Goal: Task Accomplishment & Management: Complete application form

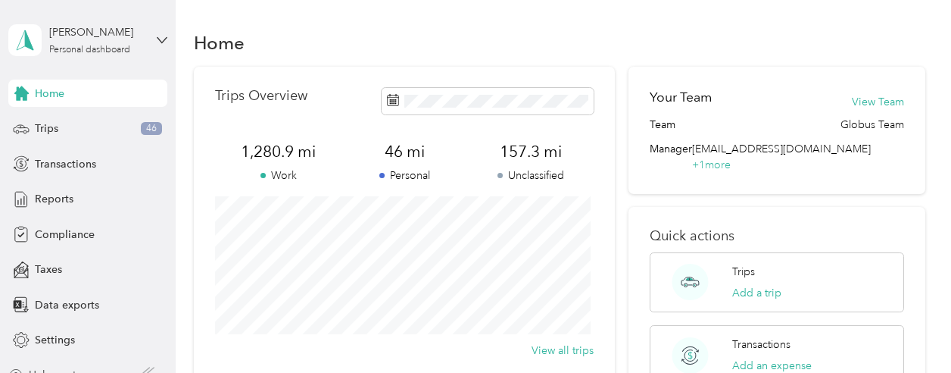
click at [37, 96] on span "Home" at bounding box center [50, 94] width 30 height 16
click at [50, 202] on span "Reports" at bounding box center [54, 199] width 39 height 16
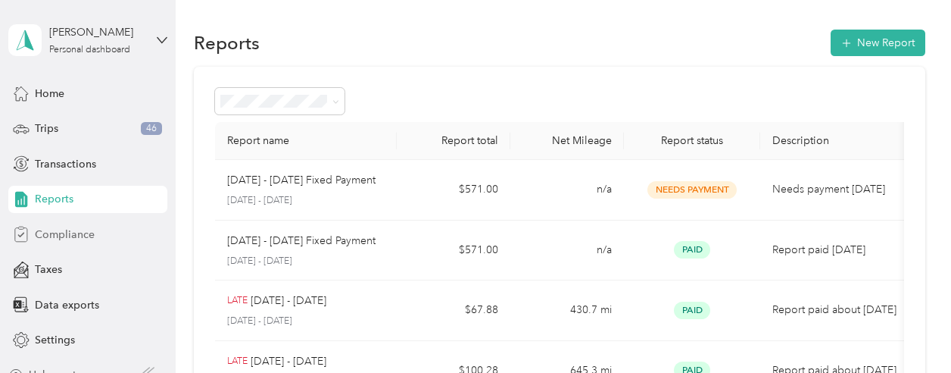
click at [44, 242] on div "Compliance" at bounding box center [87, 233] width 159 height 27
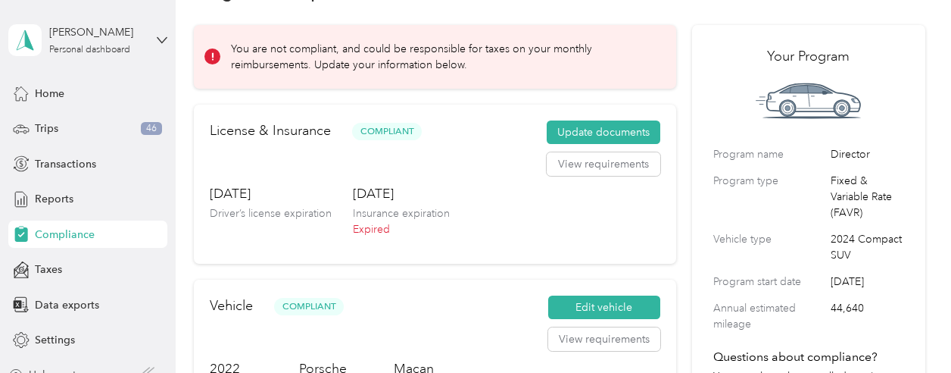
scroll to position [51, 0]
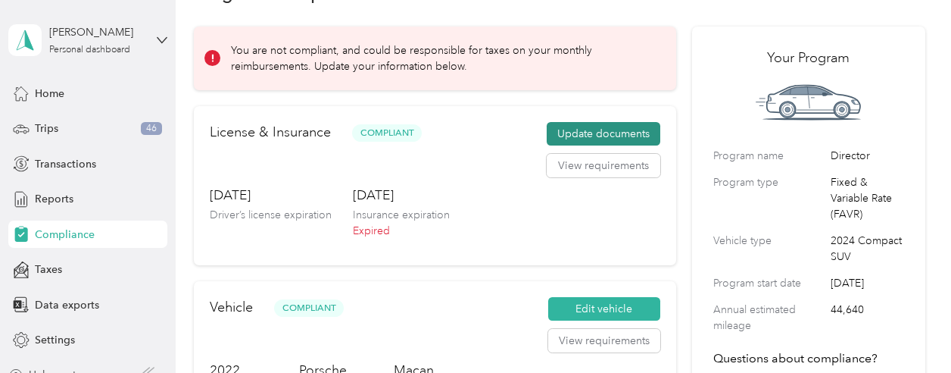
click at [606, 134] on button "Update documents" at bounding box center [604, 134] width 114 height 24
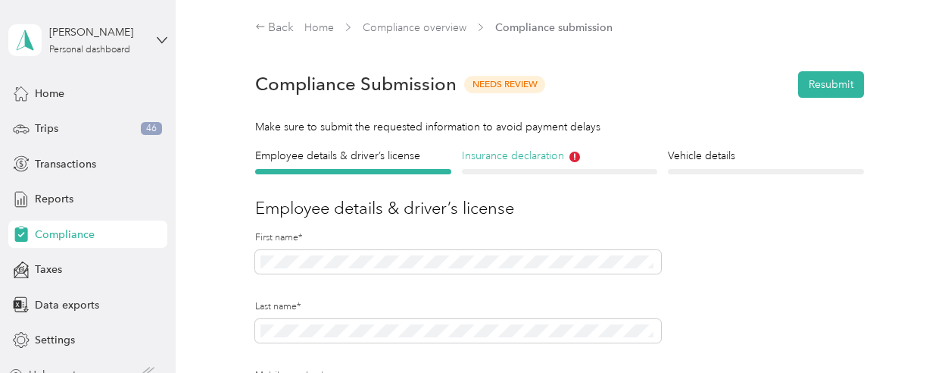
click at [532, 154] on h4 "Insurance declaration" at bounding box center [560, 156] width 196 height 16
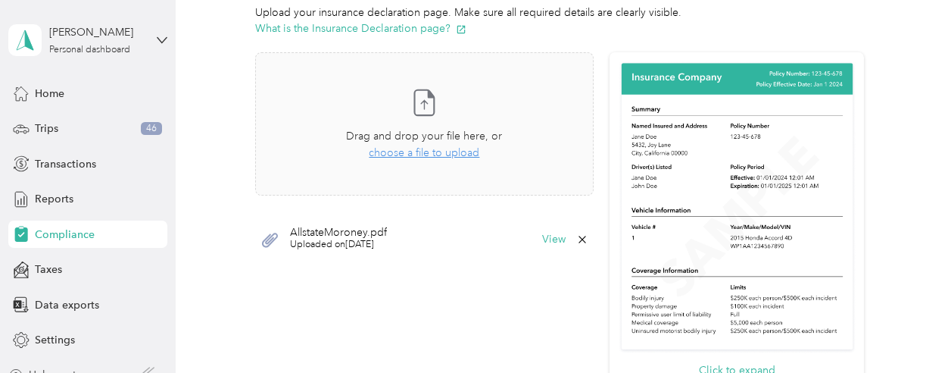
scroll to position [428, 0]
click at [411, 151] on span "choose a file to upload" at bounding box center [424, 151] width 111 height 13
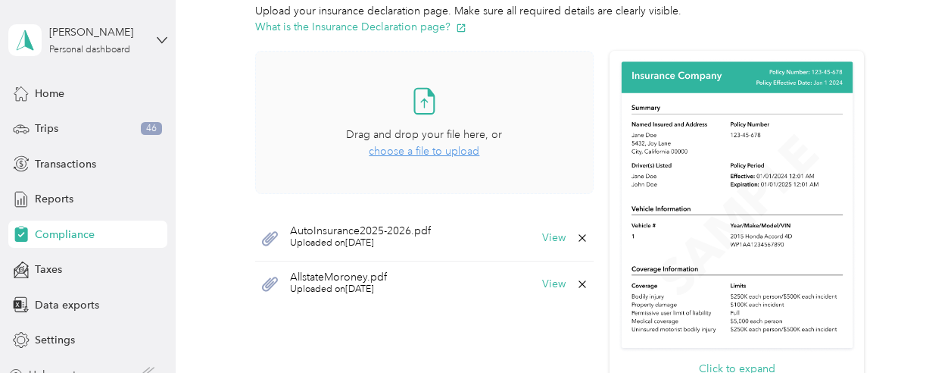
click at [578, 287] on icon at bounding box center [582, 284] width 12 height 12
click at [540, 293] on button "Yes" at bounding box center [541, 294] width 30 height 24
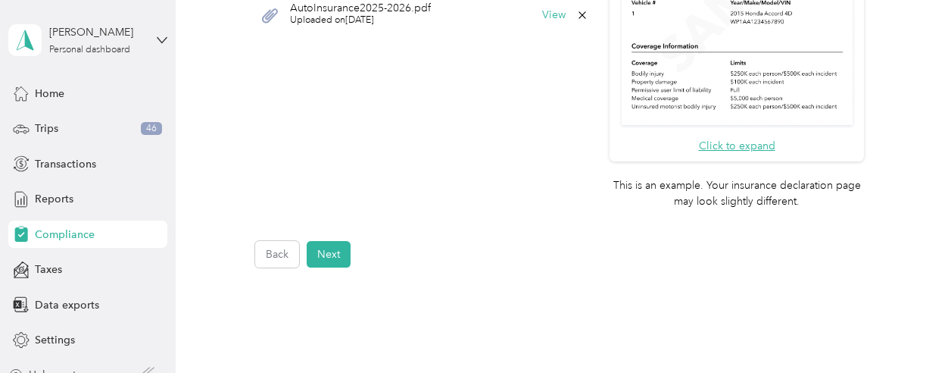
scroll to position [651, 0]
click at [344, 258] on button "Next" at bounding box center [329, 253] width 44 height 27
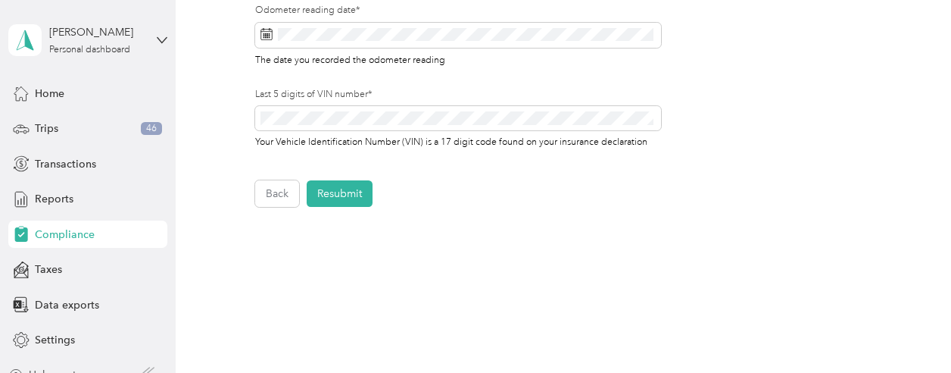
scroll to position [18, 0]
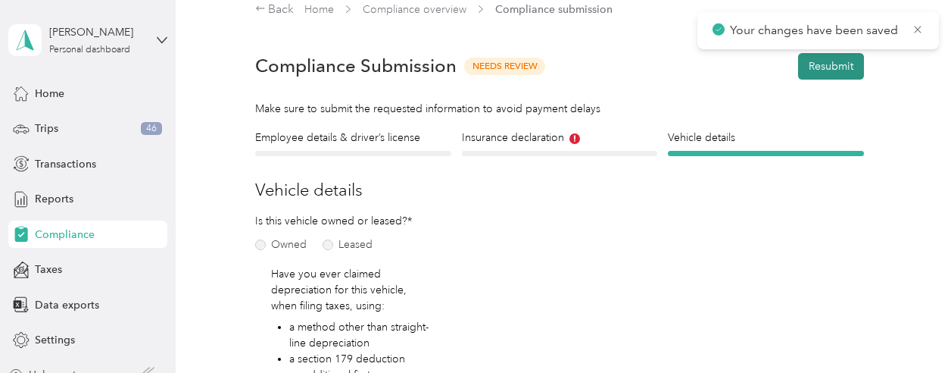
click at [824, 66] on button "Resubmit" at bounding box center [831, 66] width 66 height 27
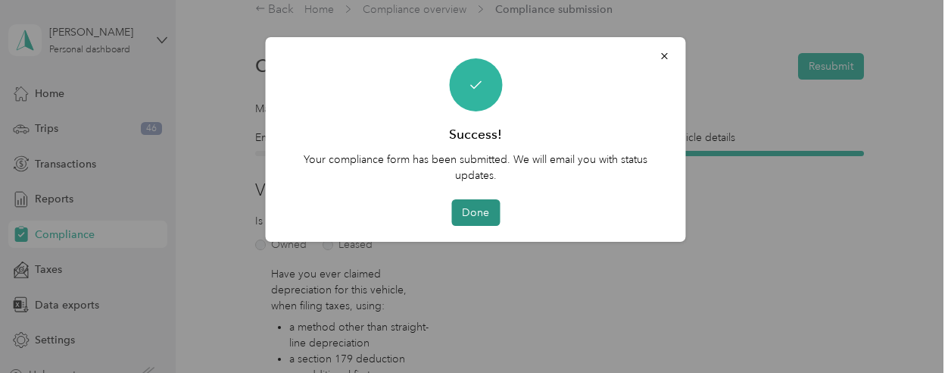
click at [471, 216] on button "Done" at bounding box center [475, 212] width 48 height 27
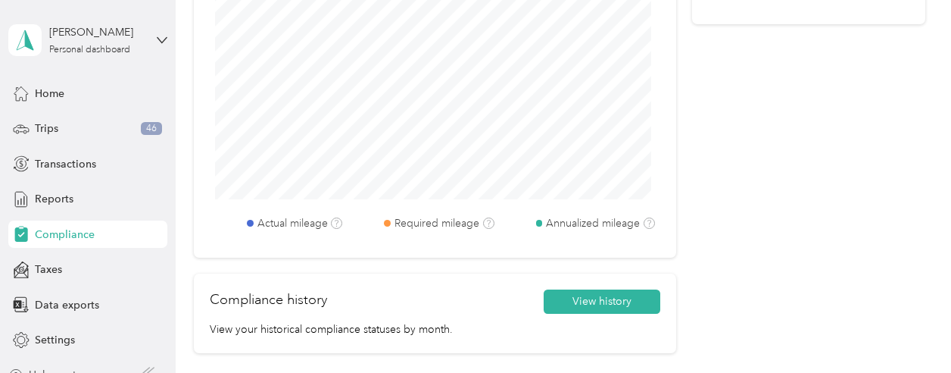
scroll to position [783, 0]
click at [48, 101] on div "Home" at bounding box center [87, 93] width 159 height 27
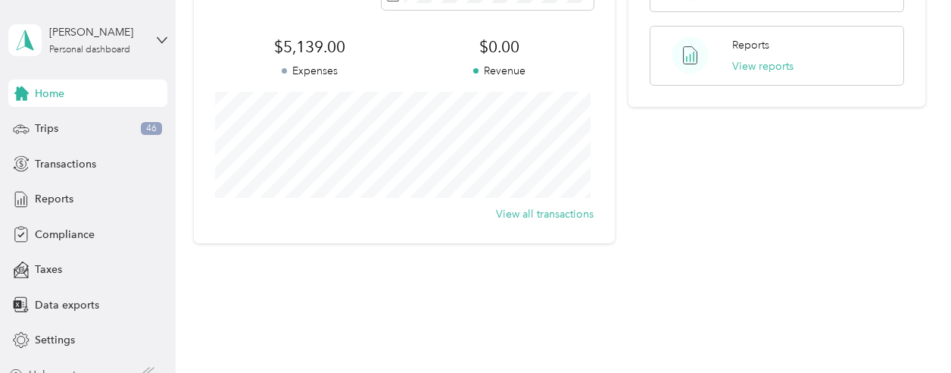
scroll to position [458, 0]
